Goal: Task Accomplishment & Management: Manage account settings

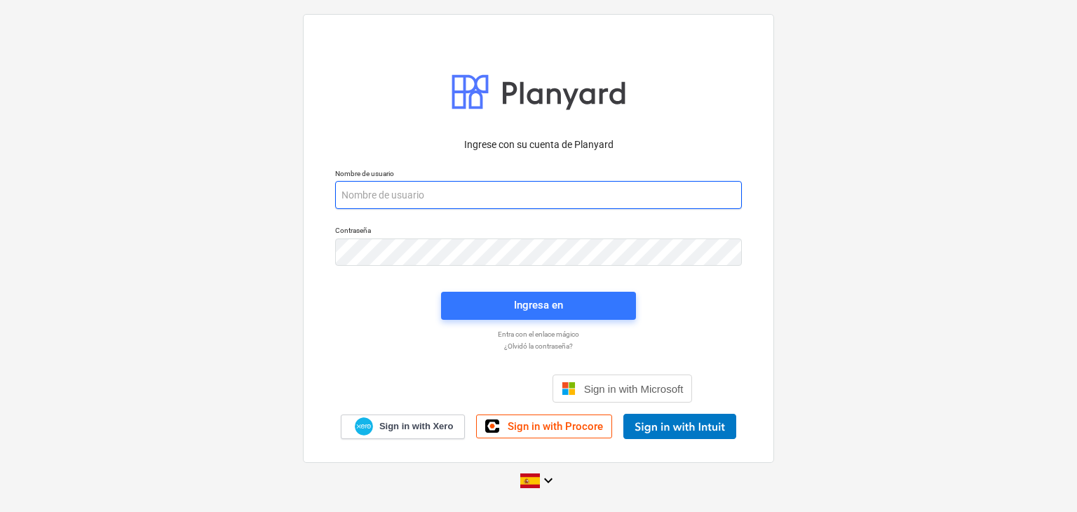
paste input "[EMAIL_ADDRESS][DOMAIN_NAME]"
type input "[EMAIL_ADDRESS][DOMAIN_NAME]"
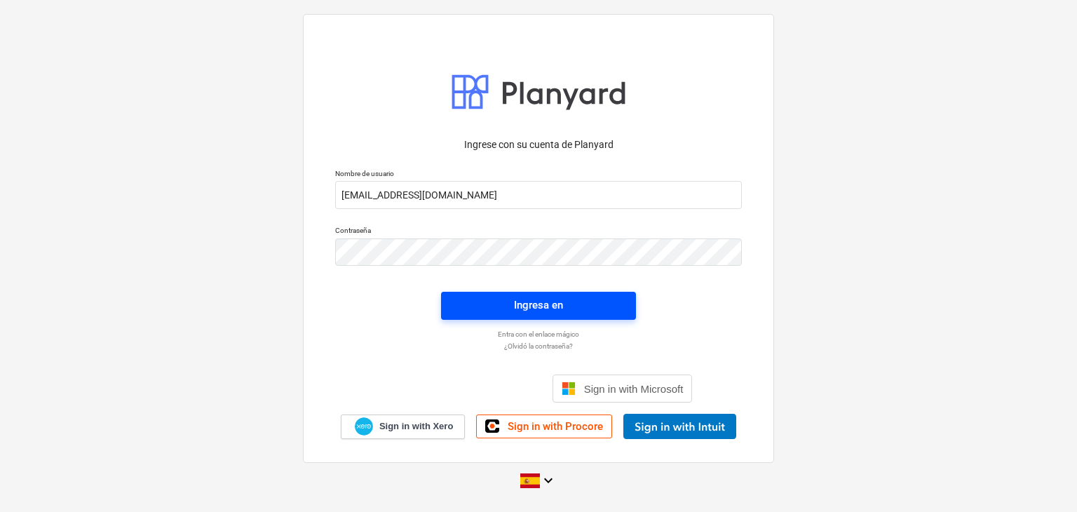
click at [471, 301] on span "Ingresa en" at bounding box center [538, 305] width 161 height 18
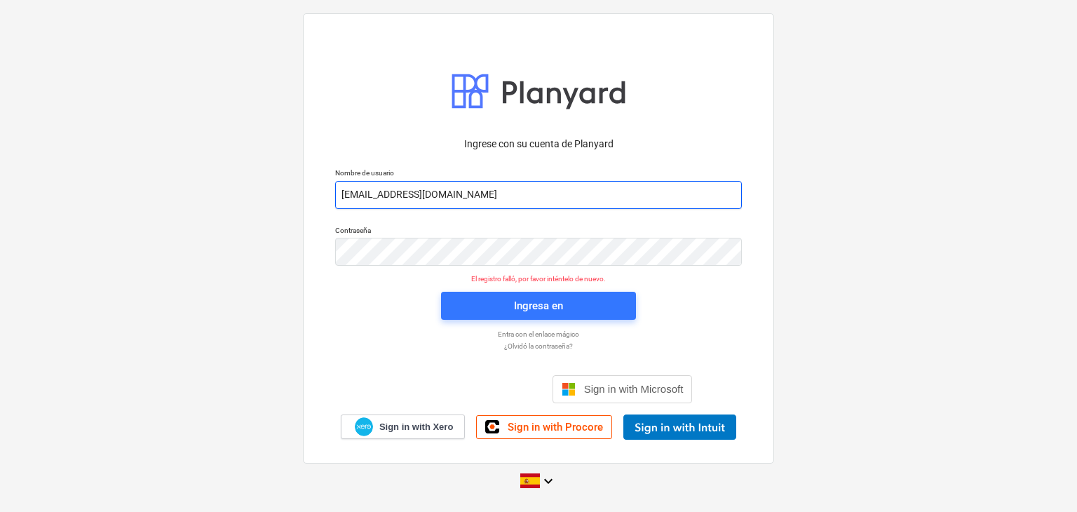
drag, startPoint x: 525, startPoint y: 187, endPoint x: 340, endPoint y: 180, distance: 184.6
click at [340, 181] on input "[EMAIL_ADDRESS][DOMAIN_NAME]" at bounding box center [538, 195] width 407 height 28
paste input "[EMAIL_ADDRESS][DOMAIN_NAME]"
type input "[EMAIL_ADDRESS][DOMAIN_NAME]"
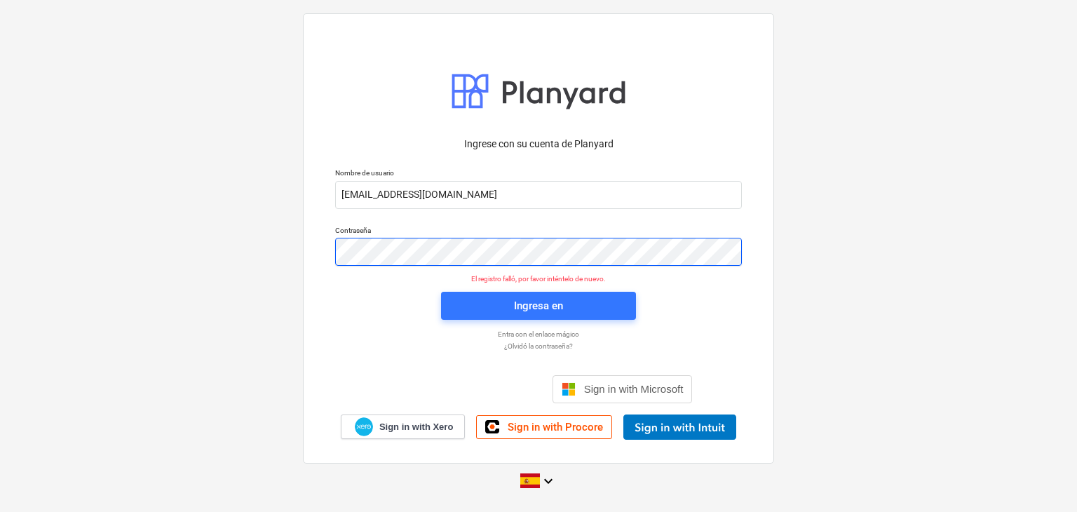
click at [304, 262] on div "Ingrese con su cuenta de Planyard Nombre de usuario [EMAIL_ADDRESS][DOMAIN_NAME…" at bounding box center [538, 238] width 471 height 450
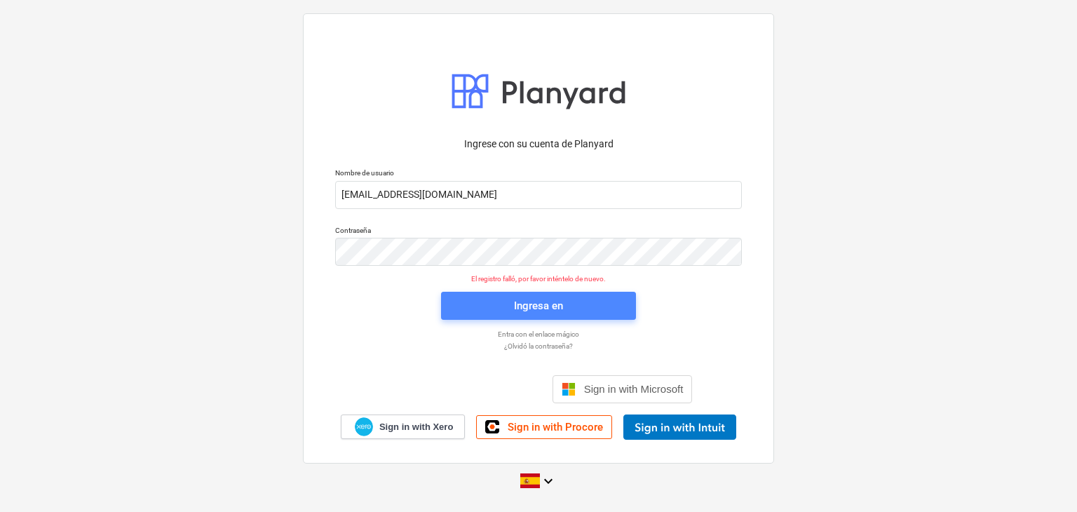
click at [516, 309] on div "Ingresa en" at bounding box center [538, 306] width 49 height 18
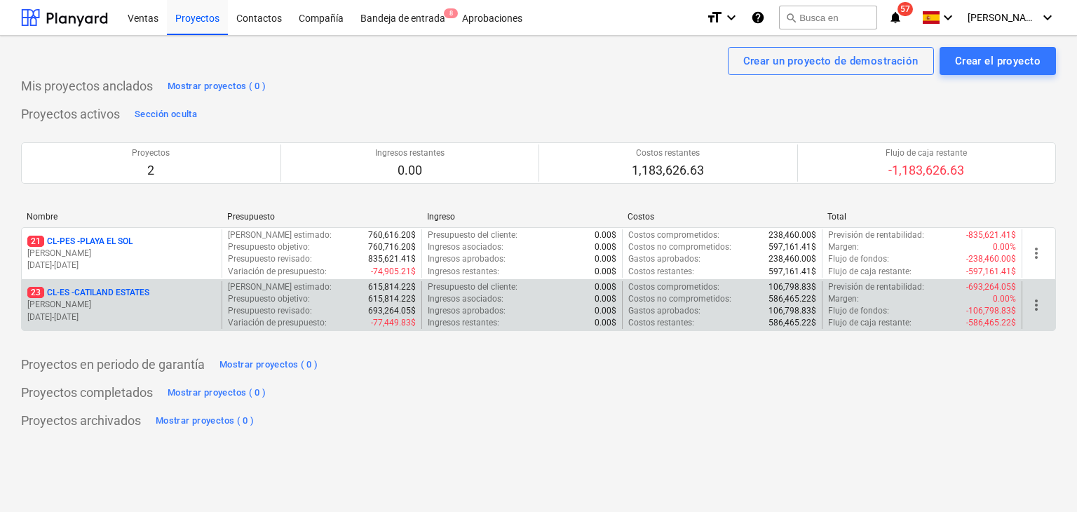
click at [72, 290] on p "23 CL-ES - CATILAND ESTATES" at bounding box center [88, 293] width 122 height 12
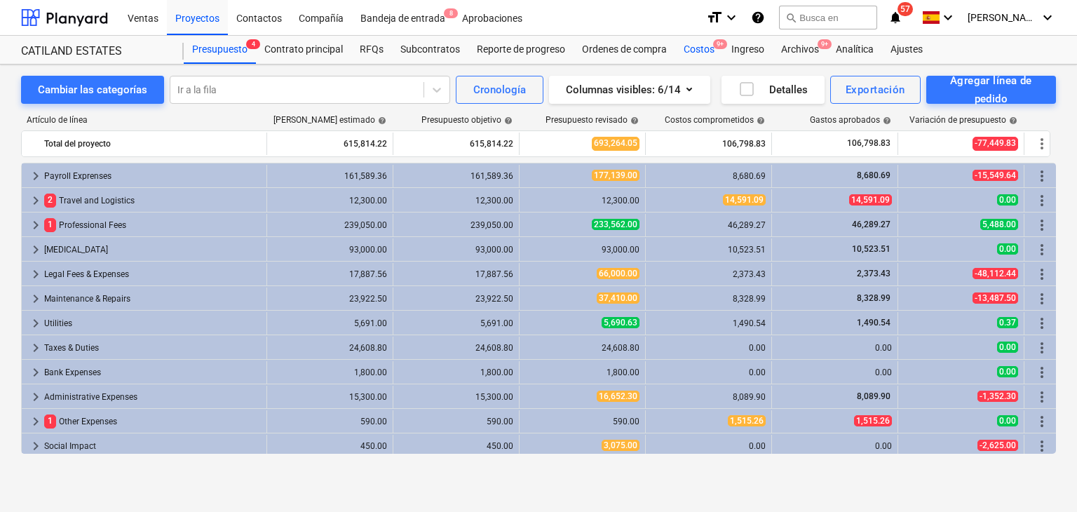
click at [707, 50] on div "Costos 9+" at bounding box center [699, 50] width 48 height 28
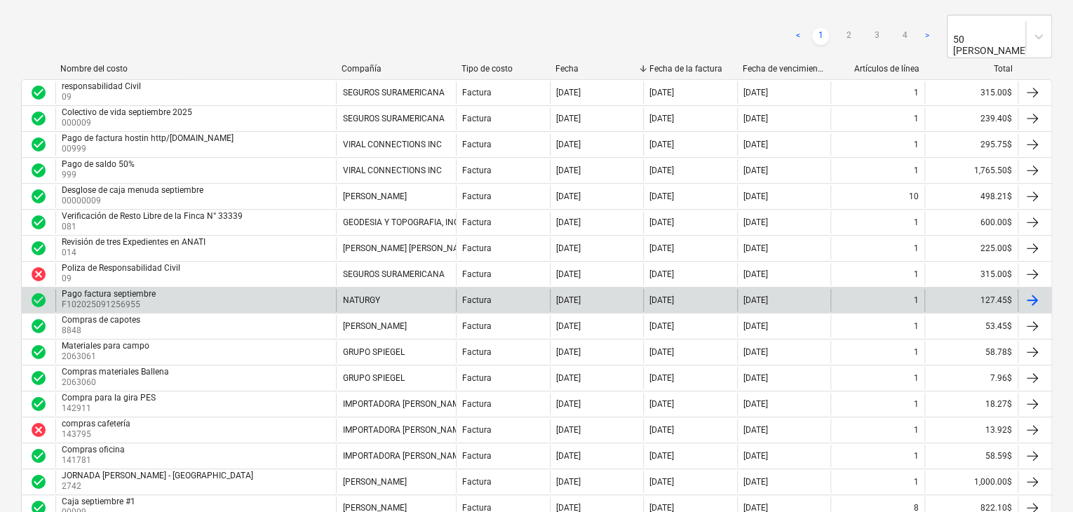
scroll to position [210, 0]
